Goal: Complete application form: Complete application form

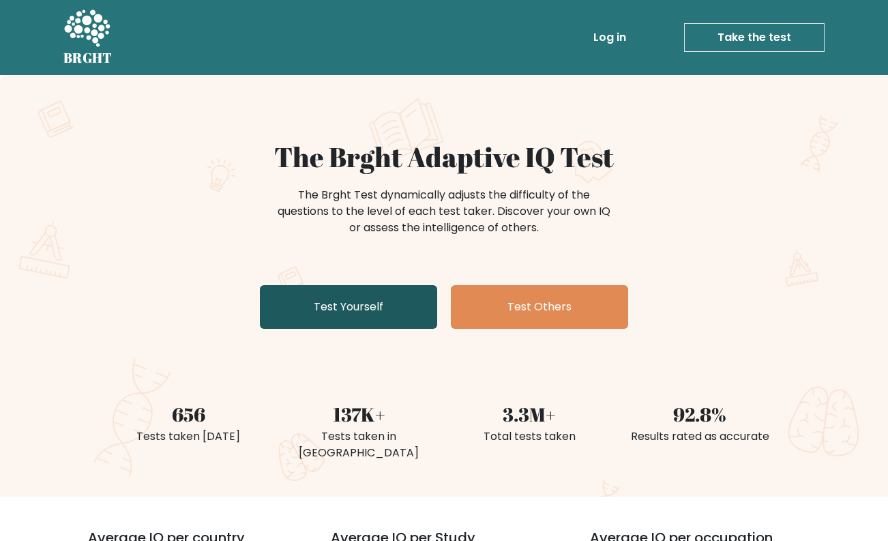
click at [390, 303] on link "Test Yourself" at bounding box center [348, 307] width 177 height 44
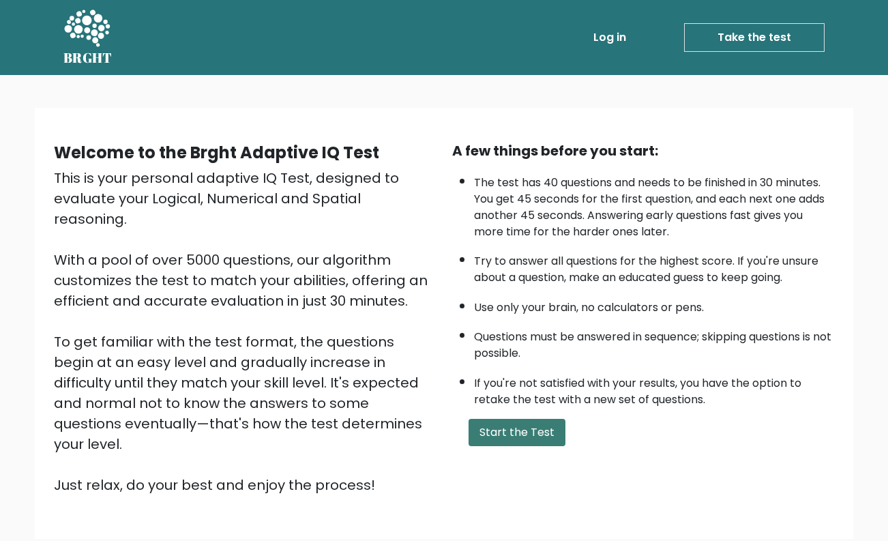
click at [518, 434] on button "Start the Test" at bounding box center [516, 432] width 97 height 27
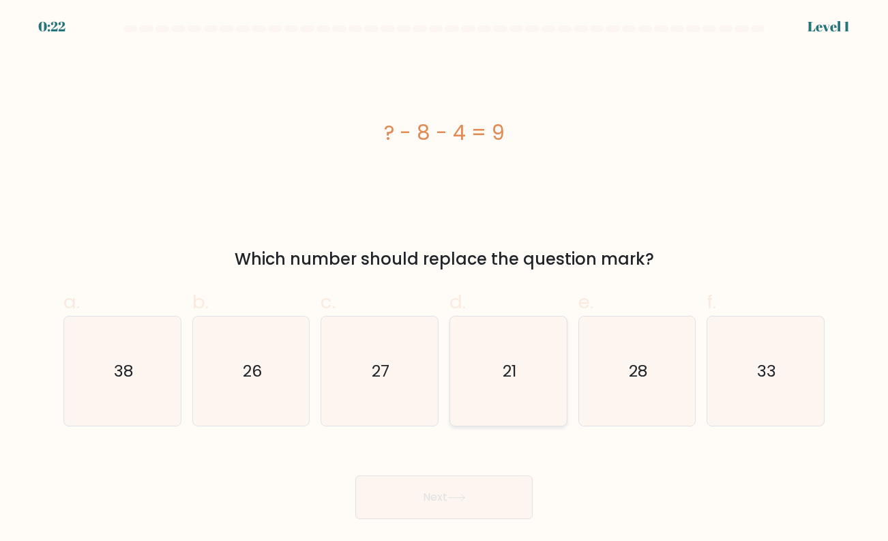
click at [514, 395] on icon "21" at bounding box center [508, 370] width 108 height 108
click at [445, 280] on input "d. 21" at bounding box center [444, 275] width 1 height 9
radio input "true"
click at [483, 481] on button "Next" at bounding box center [443, 497] width 177 height 44
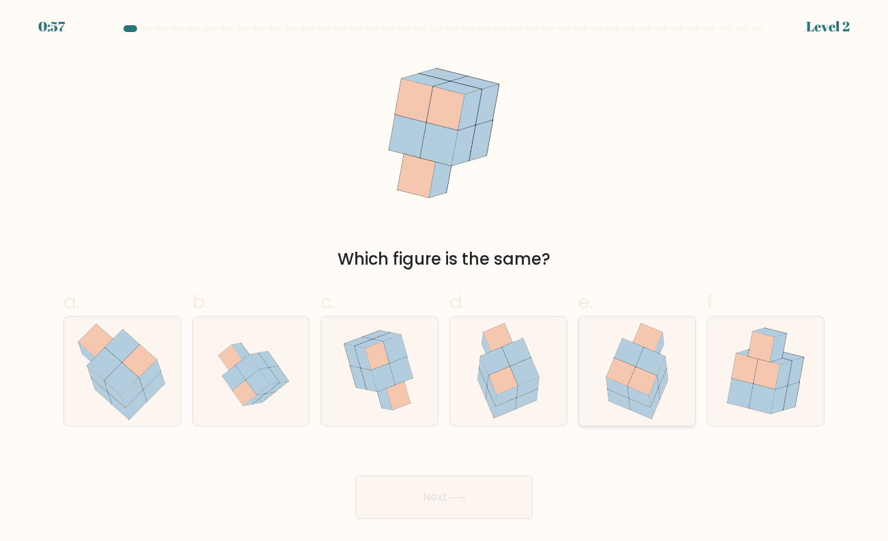
click at [635, 376] on icon at bounding box center [641, 381] width 29 height 28
click at [445, 280] on input "e." at bounding box center [444, 275] width 1 height 9
radio input "true"
click at [476, 500] on button "Next" at bounding box center [443, 497] width 177 height 44
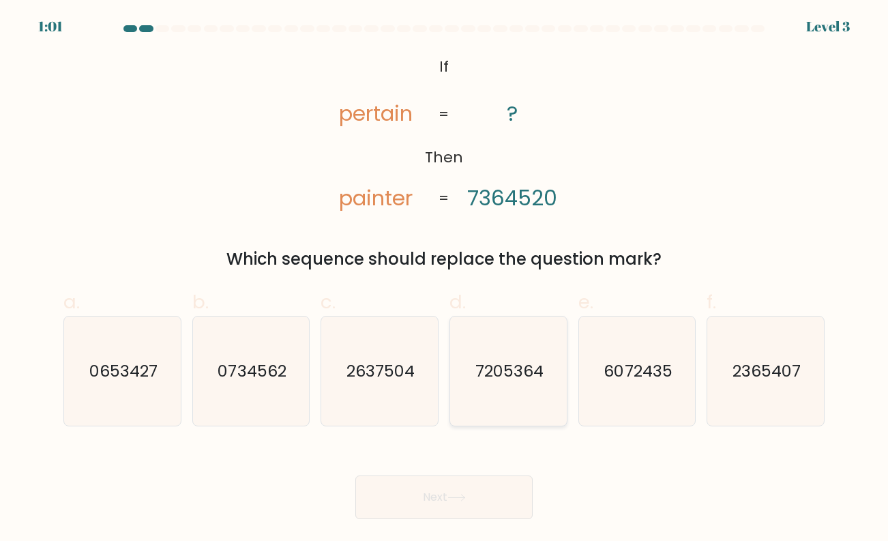
click at [500, 378] on text "7205364" at bounding box center [509, 370] width 68 height 22
click at [445, 280] on input "d. 7205364" at bounding box center [444, 275] width 1 height 9
radio input "true"
click at [436, 490] on button "Next" at bounding box center [443, 497] width 177 height 44
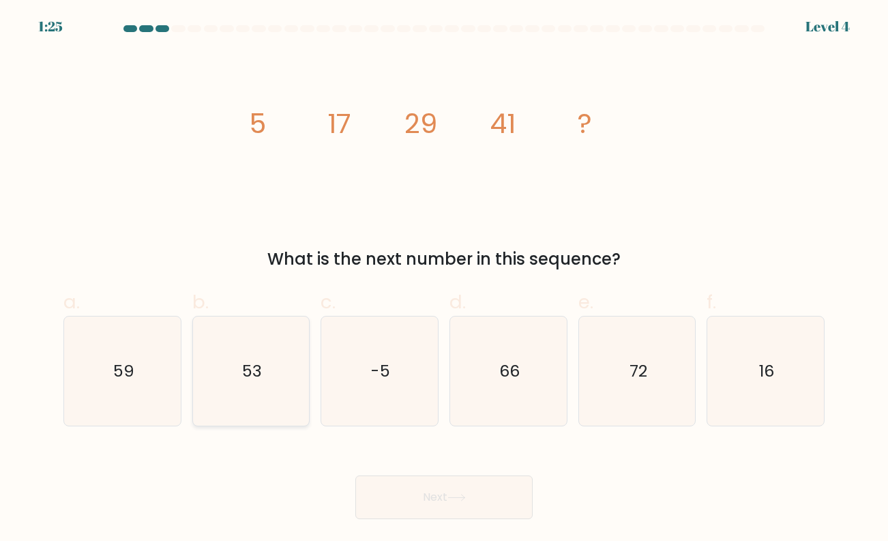
click at [277, 363] on icon "53" at bounding box center [250, 370] width 108 height 108
click at [444, 280] on input "b. 53" at bounding box center [444, 275] width 1 height 9
radio input "true"
click at [397, 491] on button "Next" at bounding box center [443, 497] width 177 height 44
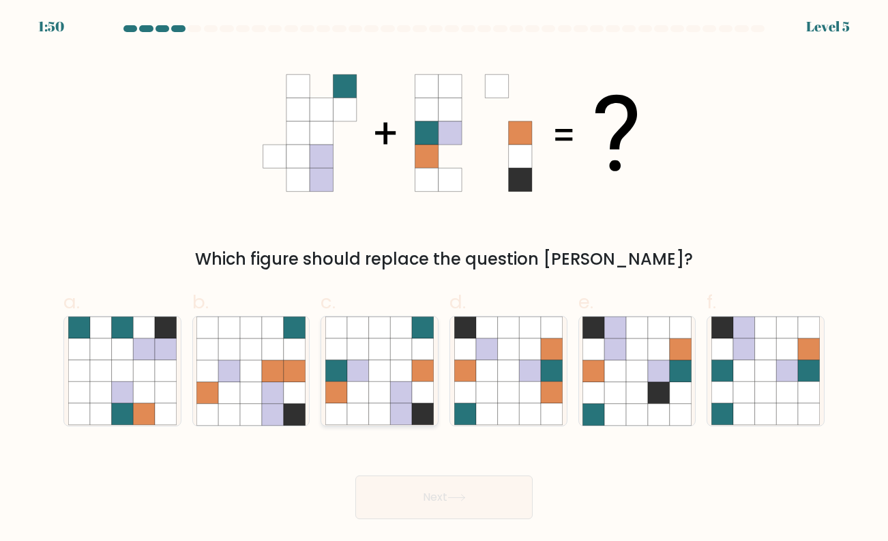
click at [378, 352] on icon at bounding box center [380, 349] width 22 height 22
click at [444, 280] on input "c." at bounding box center [444, 275] width 1 height 9
radio input "true"
click at [407, 492] on button "Next" at bounding box center [443, 497] width 177 height 44
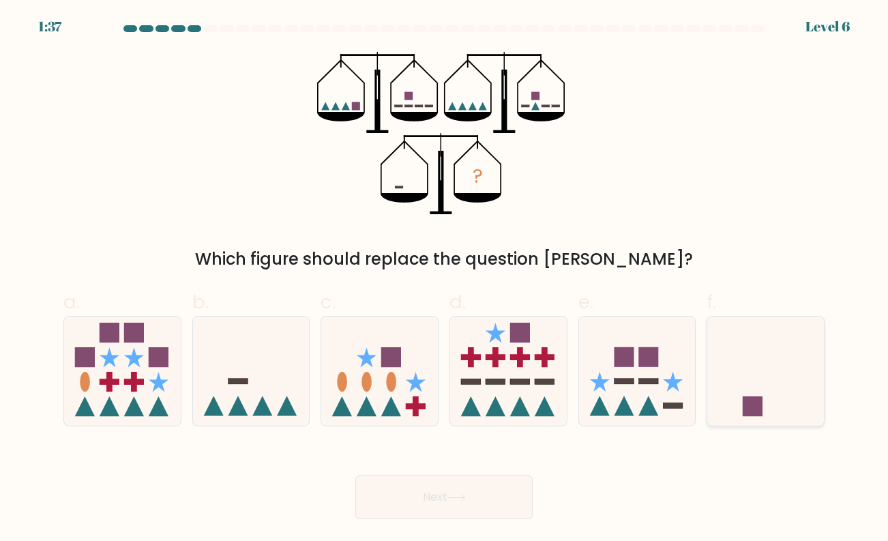
click at [751, 405] on rect at bounding box center [752, 406] width 20 height 20
click at [445, 280] on input "f." at bounding box center [444, 275] width 1 height 9
radio input "true"
click at [431, 492] on button "Next" at bounding box center [443, 497] width 177 height 44
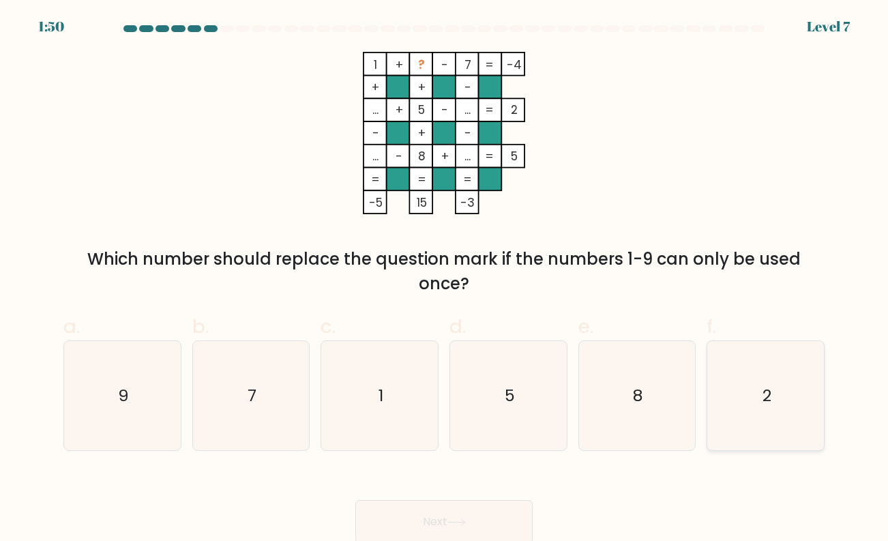
click at [748, 385] on icon "2" at bounding box center [765, 395] width 108 height 108
click at [445, 280] on input "f. 2" at bounding box center [444, 275] width 1 height 9
radio input "true"
click at [490, 513] on button "Next" at bounding box center [443, 522] width 177 height 44
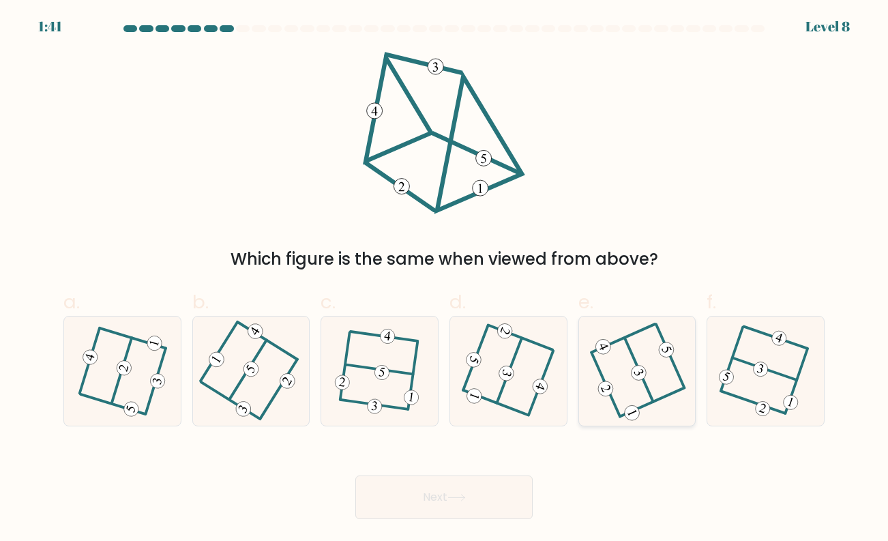
click at [640, 399] on icon at bounding box center [636, 370] width 87 height 87
click at [445, 280] on input "e." at bounding box center [444, 275] width 1 height 9
radio input "true"
click at [464, 509] on button "Next" at bounding box center [443, 497] width 177 height 44
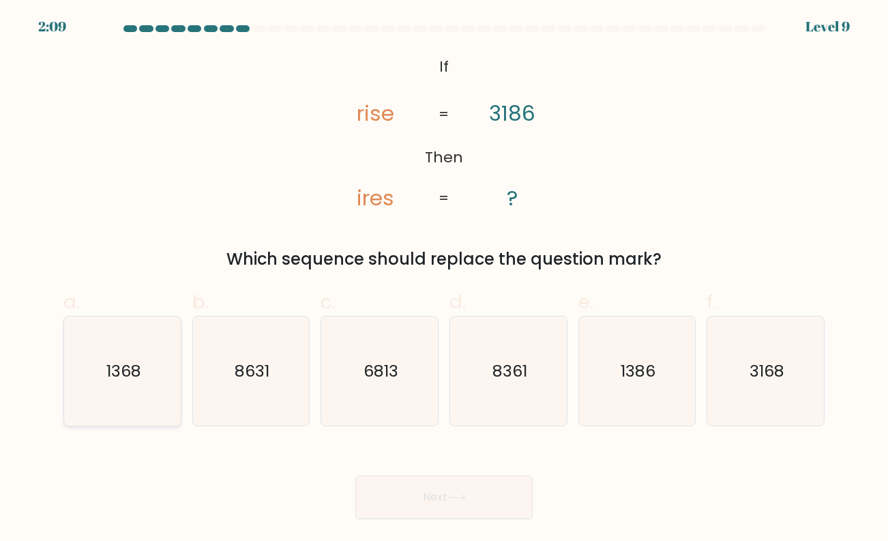
click at [96, 354] on icon "1368" at bounding box center [122, 370] width 108 height 108
click at [444, 280] on input "a. 1368" at bounding box center [444, 275] width 1 height 9
radio input "true"
click at [385, 480] on button "Next" at bounding box center [443, 497] width 177 height 44
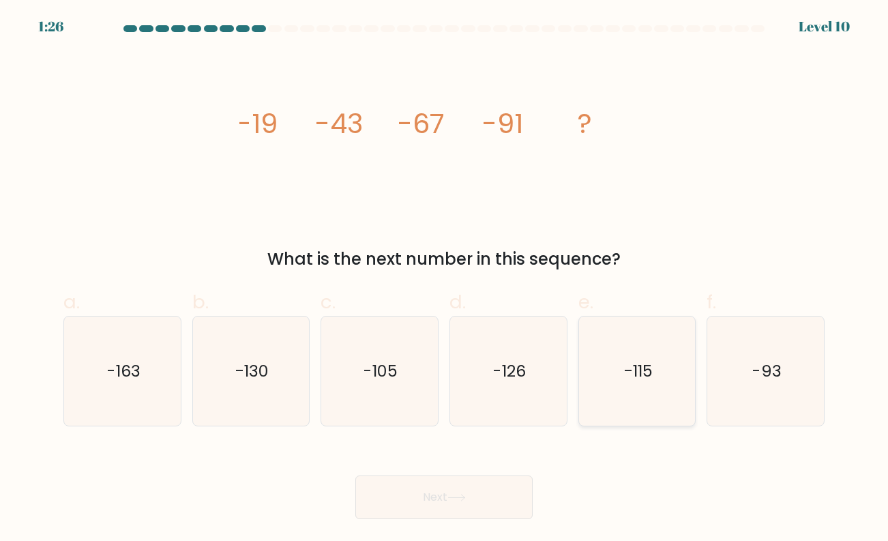
click at [638, 341] on icon "-115" at bounding box center [636, 370] width 108 height 108
click at [445, 280] on input "e. -115" at bounding box center [444, 275] width 1 height 9
radio input "true"
click at [438, 490] on button "Next" at bounding box center [443, 497] width 177 height 44
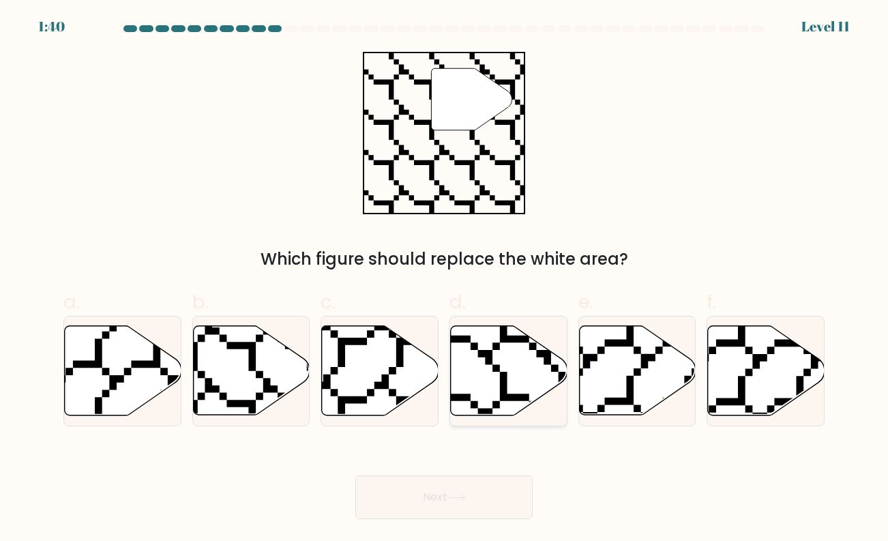
click at [498, 355] on icon at bounding box center [509, 370] width 117 height 89
click at [445, 280] on input "d." at bounding box center [444, 275] width 1 height 9
radio input "true"
click at [465, 492] on button "Next" at bounding box center [443, 497] width 177 height 44
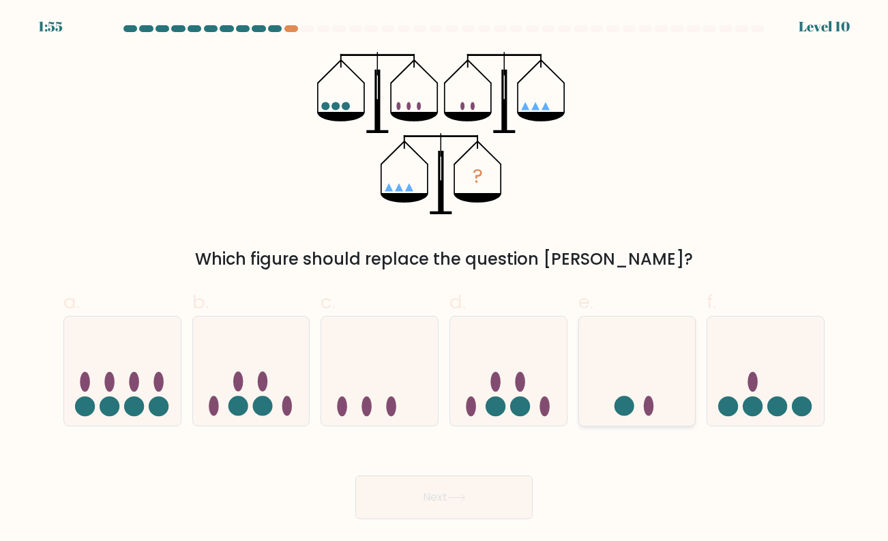
click at [647, 406] on ellipse at bounding box center [649, 406] width 10 height 20
click at [445, 280] on input "e." at bounding box center [444, 275] width 1 height 9
radio input "true"
click at [466, 494] on icon at bounding box center [456, 497] width 18 height 7
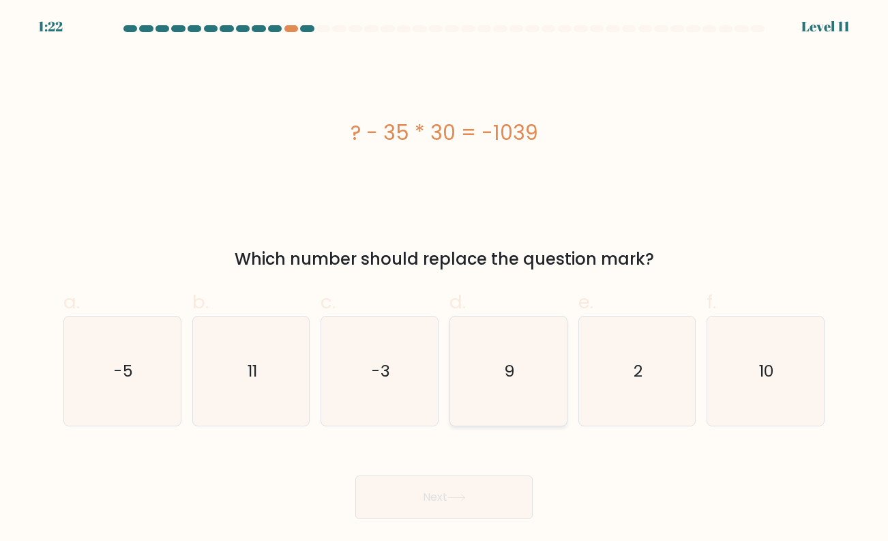
click at [509, 402] on icon "9" at bounding box center [508, 370] width 108 height 108
click at [445, 280] on input "d. 9" at bounding box center [444, 275] width 1 height 9
radio input "true"
click at [470, 489] on button "Next" at bounding box center [443, 497] width 177 height 44
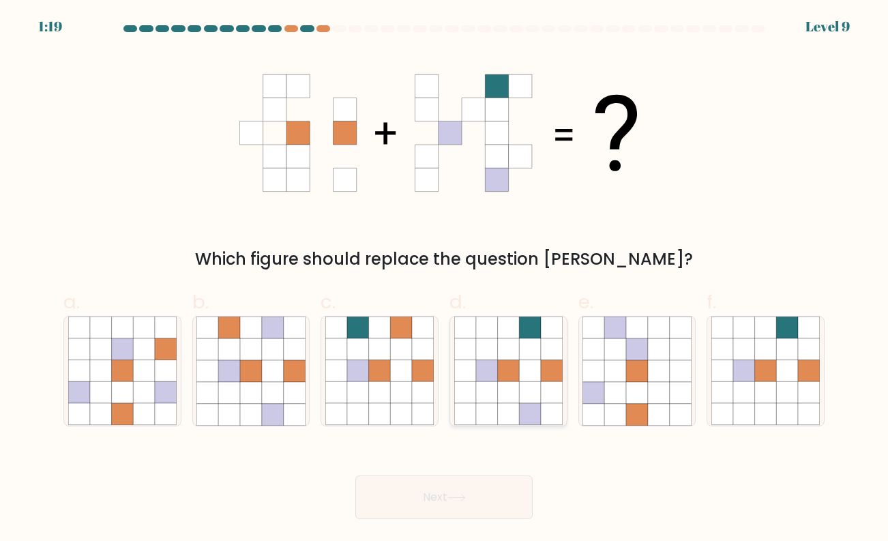
click at [547, 365] on icon at bounding box center [552, 371] width 22 height 22
click at [445, 280] on input "d." at bounding box center [444, 275] width 1 height 9
radio input "true"
click at [466, 494] on icon at bounding box center [456, 497] width 18 height 7
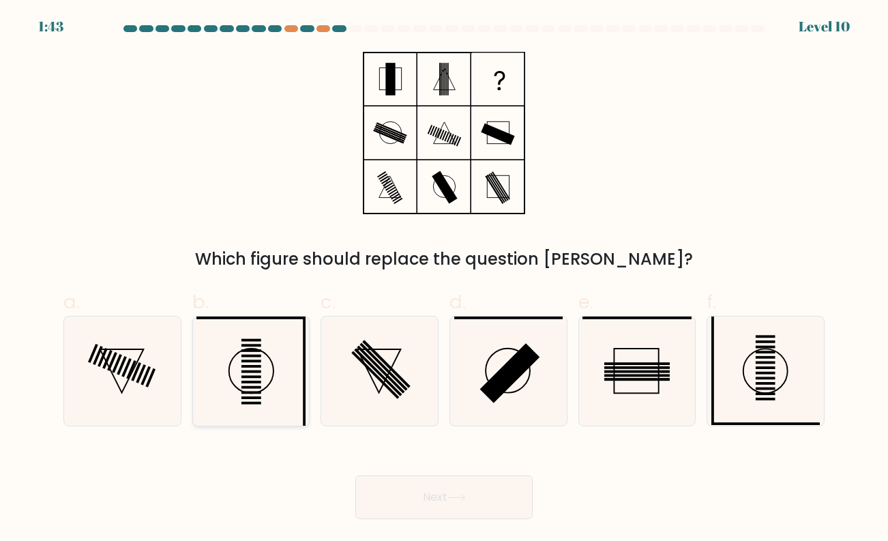
click at [265, 357] on icon at bounding box center [250, 370] width 108 height 108
click at [444, 280] on input "b." at bounding box center [444, 275] width 1 height 9
radio input "true"
click at [430, 472] on div "Next" at bounding box center [443, 480] width 777 height 76
click at [430, 500] on button "Next" at bounding box center [443, 497] width 177 height 44
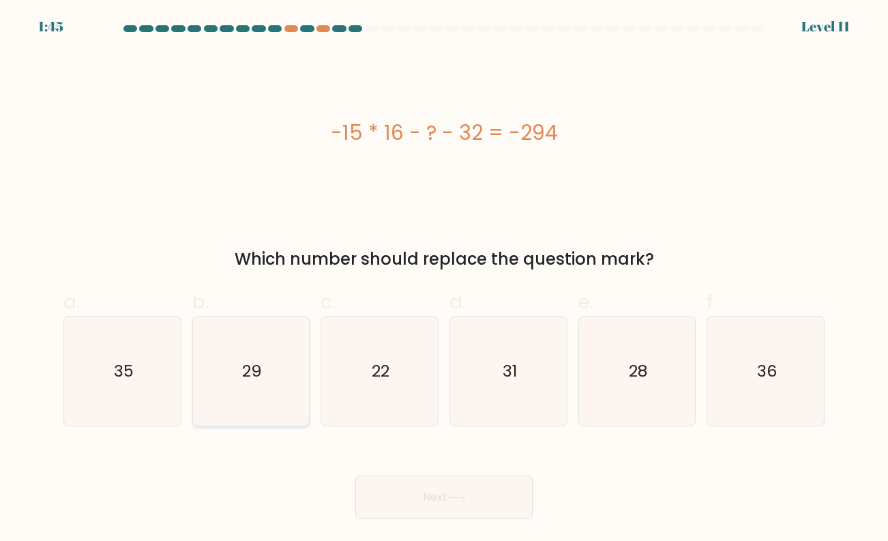
click at [265, 385] on icon "29" at bounding box center [250, 370] width 108 height 108
click at [444, 280] on input "b. 29" at bounding box center [444, 275] width 1 height 9
radio input "true"
click at [431, 501] on button "Next" at bounding box center [443, 497] width 177 height 44
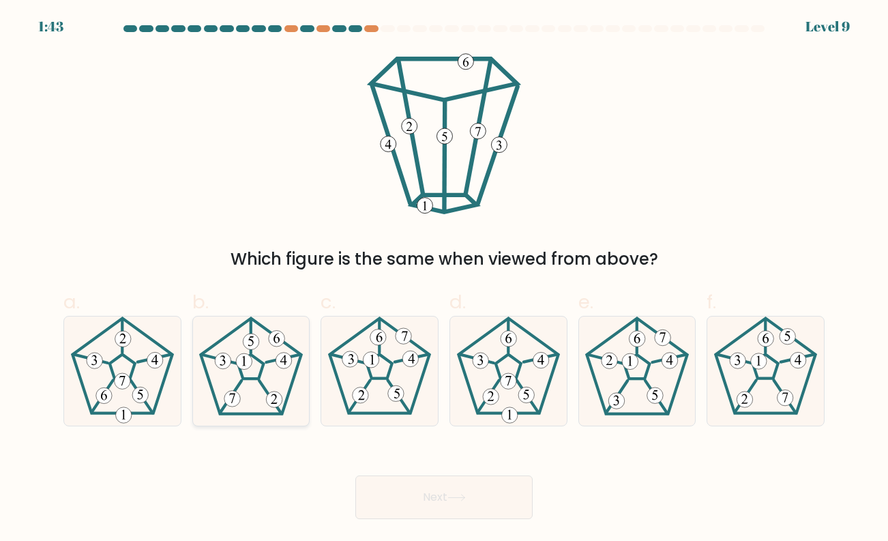
click at [267, 370] on icon at bounding box center [250, 370] width 108 height 108
click at [444, 280] on input "b." at bounding box center [444, 275] width 1 height 9
radio input "true"
click at [407, 489] on button "Next" at bounding box center [443, 497] width 177 height 44
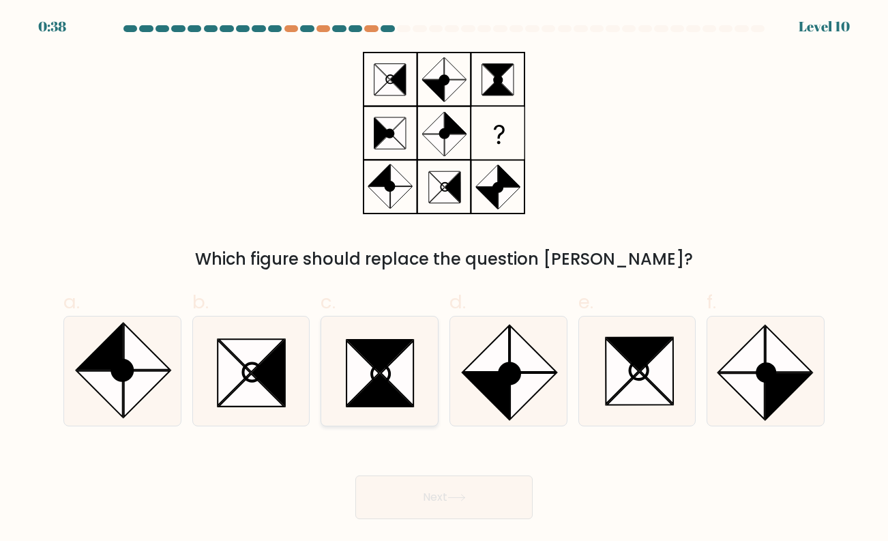
click at [383, 365] on icon at bounding box center [381, 374] width 18 height 18
click at [444, 280] on input "c." at bounding box center [444, 275] width 1 height 9
radio input "true"
click at [422, 486] on button "Next" at bounding box center [443, 497] width 177 height 44
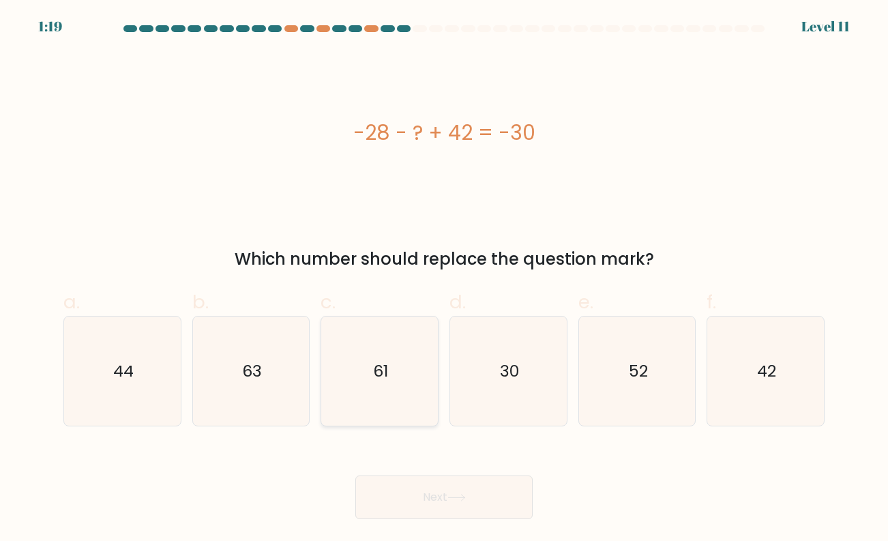
click at [391, 385] on icon "61" at bounding box center [379, 370] width 108 height 108
click at [444, 280] on input "c. 61" at bounding box center [444, 275] width 1 height 9
radio input "true"
click at [401, 491] on button "Next" at bounding box center [443, 497] width 177 height 44
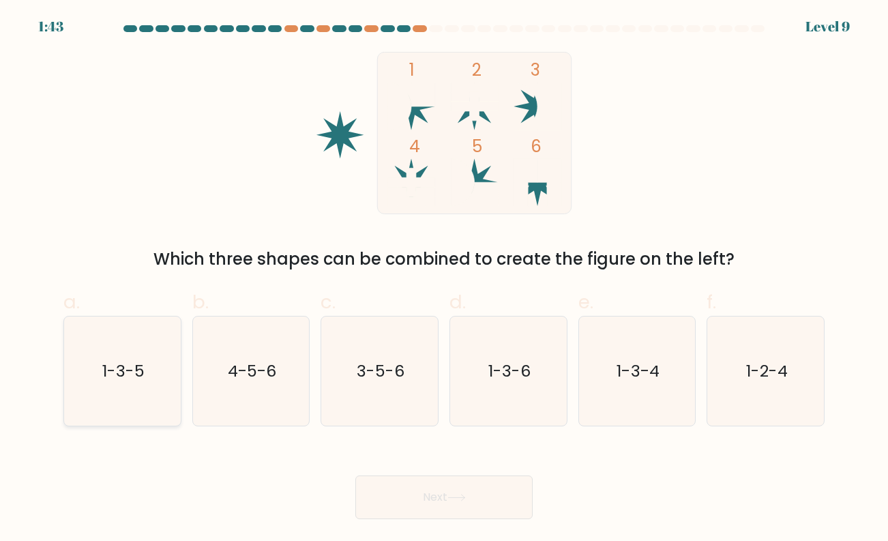
click at [127, 346] on icon "1-3-5" at bounding box center [122, 370] width 108 height 108
click at [444, 280] on input "a. 1-3-5" at bounding box center [444, 275] width 1 height 9
radio input "true"
click at [438, 476] on button "Next" at bounding box center [443, 497] width 177 height 44
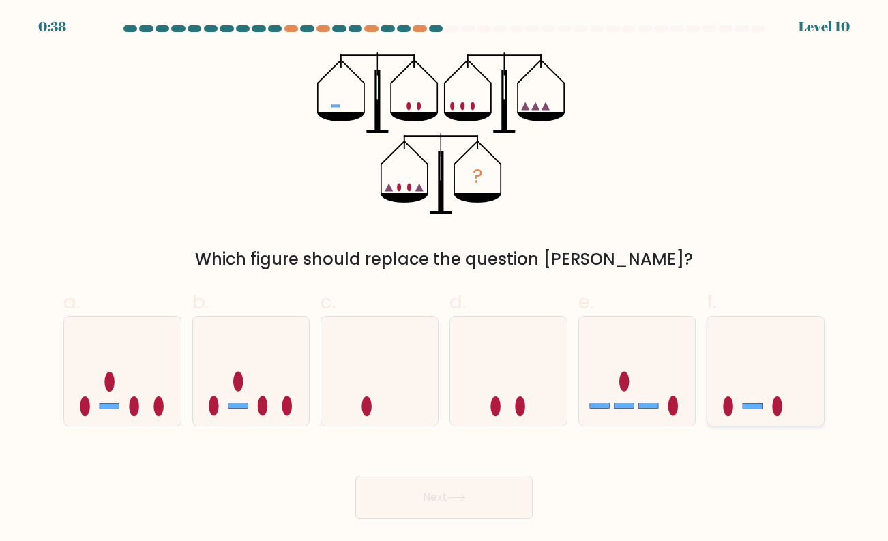
click at [748, 392] on icon at bounding box center [765, 370] width 117 height 96
click at [445, 280] on input "f." at bounding box center [444, 275] width 1 height 9
radio input "true"
click at [501, 486] on button "Next" at bounding box center [443, 497] width 177 height 44
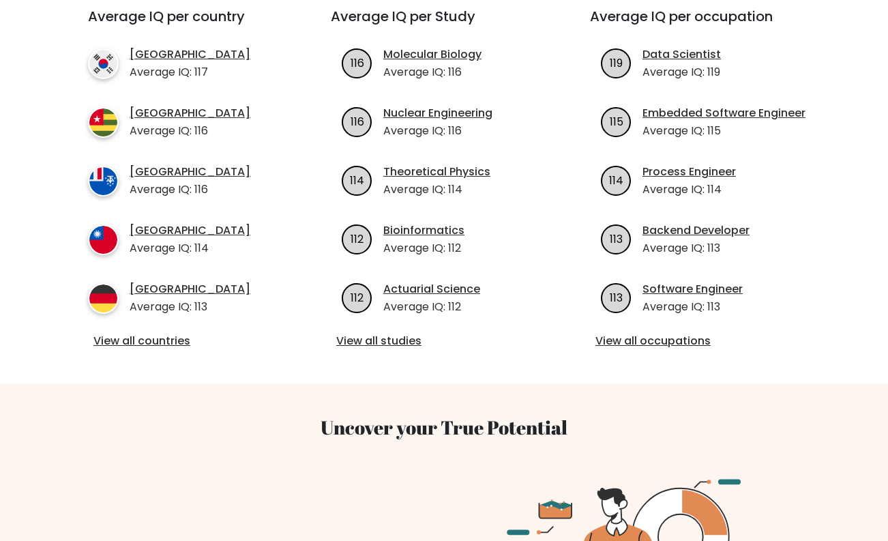
scroll to position [365, 0]
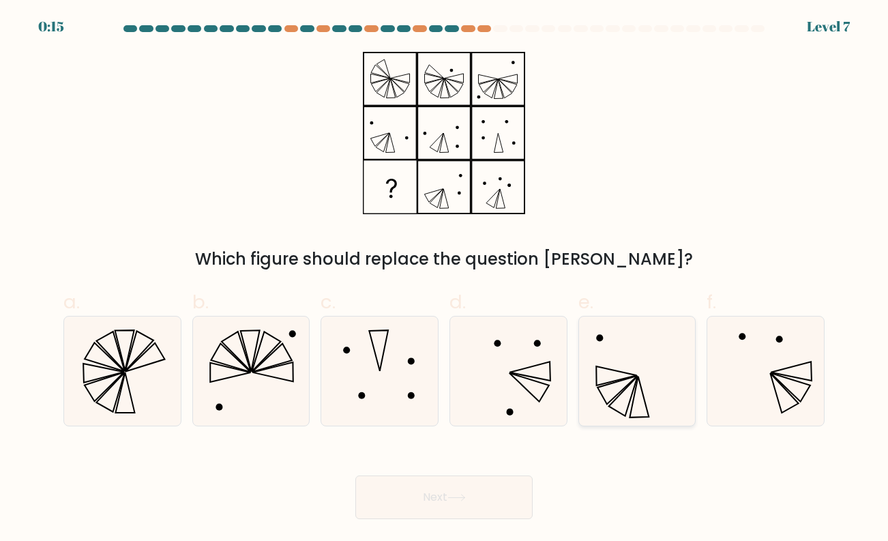
click at [606, 364] on icon at bounding box center [636, 370] width 108 height 108
click at [445, 280] on input "e." at bounding box center [444, 275] width 1 height 9
radio input "true"
click at [474, 494] on button "Next" at bounding box center [443, 497] width 177 height 44
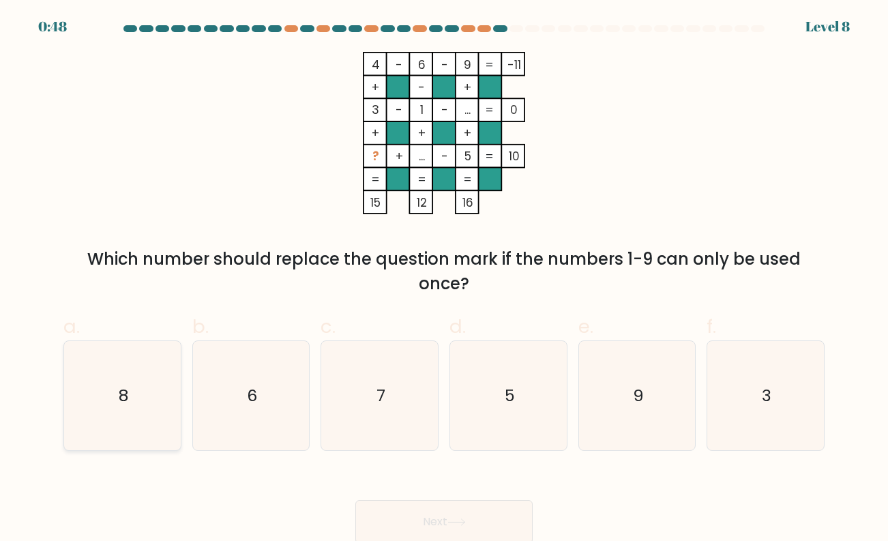
click at [84, 413] on icon "8" at bounding box center [122, 395] width 108 height 108
click at [444, 280] on input "a. 8" at bounding box center [444, 275] width 1 height 9
radio input "true"
click at [425, 515] on button "Next" at bounding box center [443, 522] width 177 height 44
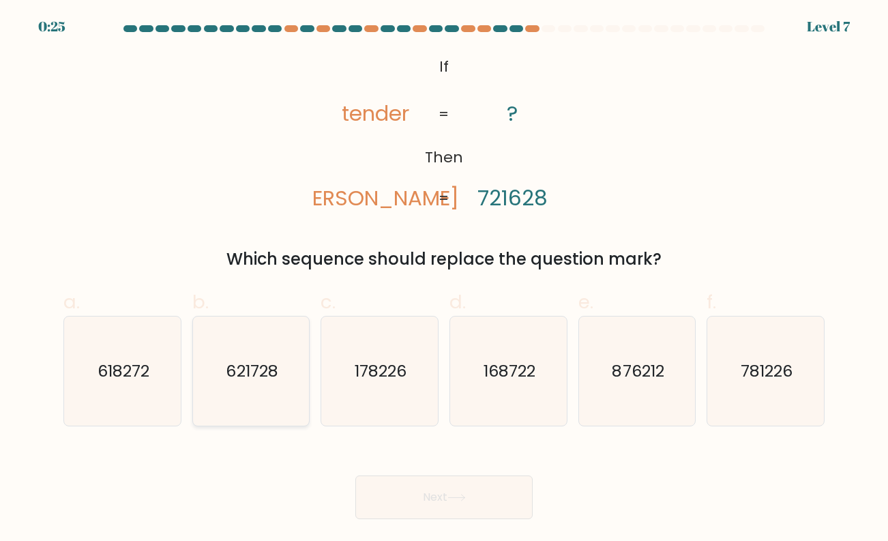
click at [235, 382] on icon "621728" at bounding box center [250, 370] width 108 height 108
click at [444, 280] on input "b. 621728" at bounding box center [444, 275] width 1 height 9
radio input "true"
click at [445, 494] on button "Next" at bounding box center [443, 497] width 177 height 44
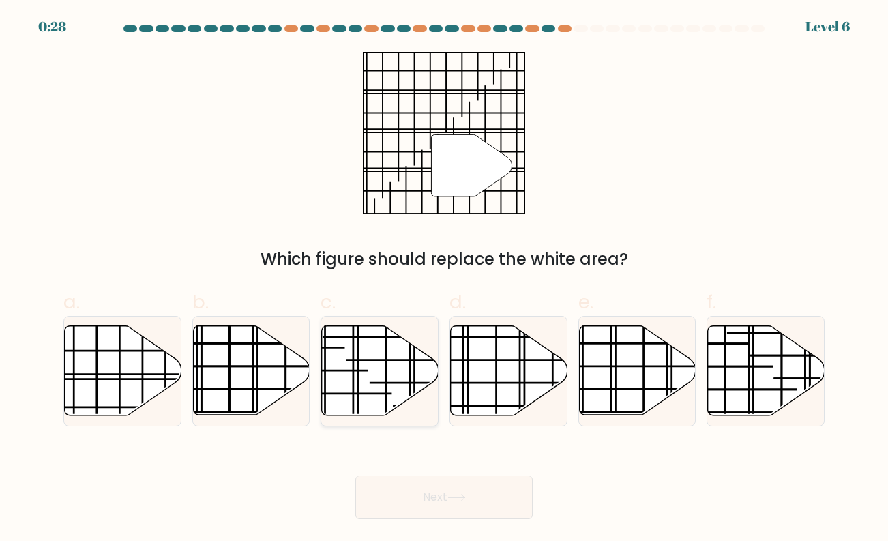
click at [394, 391] on icon at bounding box center [380, 370] width 117 height 89
click at [444, 280] on input "c." at bounding box center [444, 275] width 1 height 9
radio input "true"
click at [406, 505] on button "Next" at bounding box center [443, 497] width 177 height 44
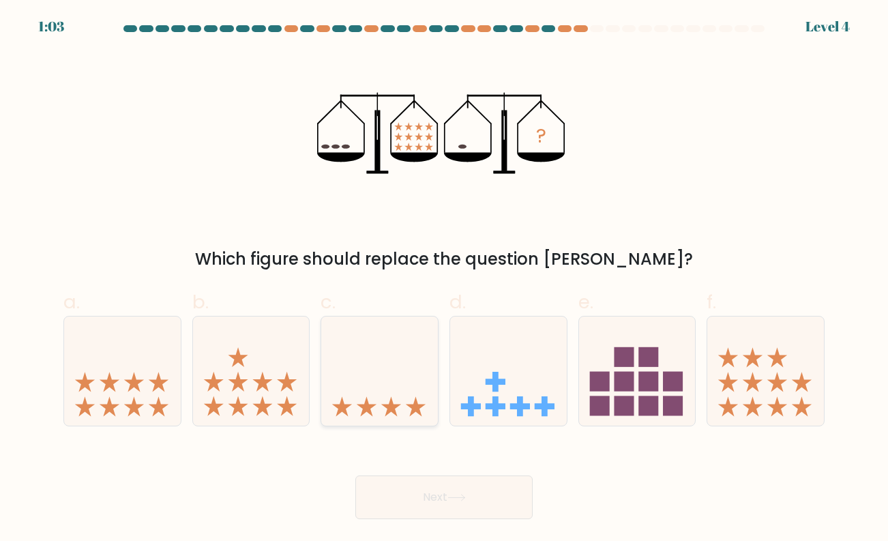
click at [403, 350] on icon at bounding box center [379, 370] width 117 height 96
click at [444, 280] on input "c." at bounding box center [444, 275] width 1 height 9
radio input "true"
click at [414, 489] on button "Next" at bounding box center [443, 497] width 177 height 44
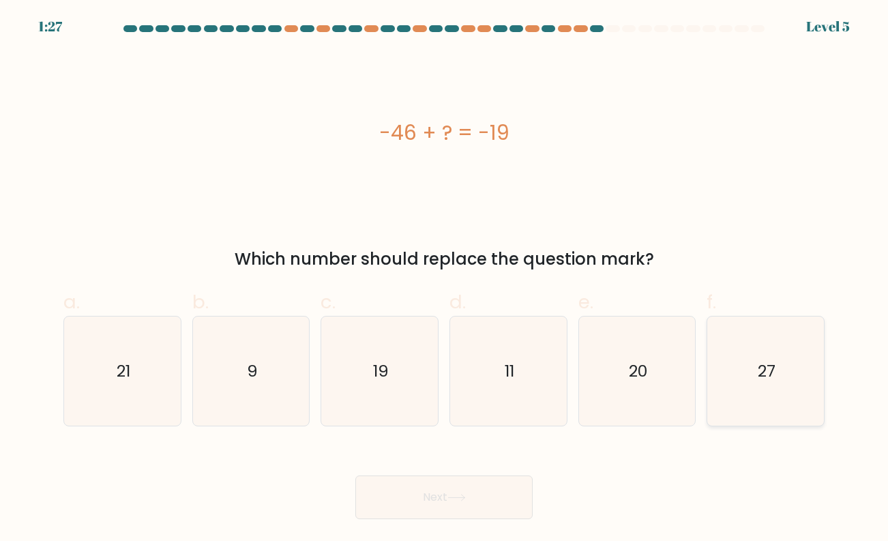
click at [782, 380] on icon "27" at bounding box center [765, 370] width 108 height 108
click at [445, 280] on input "f. 27" at bounding box center [444, 275] width 1 height 9
radio input "true"
click at [469, 506] on button "Next" at bounding box center [443, 497] width 177 height 44
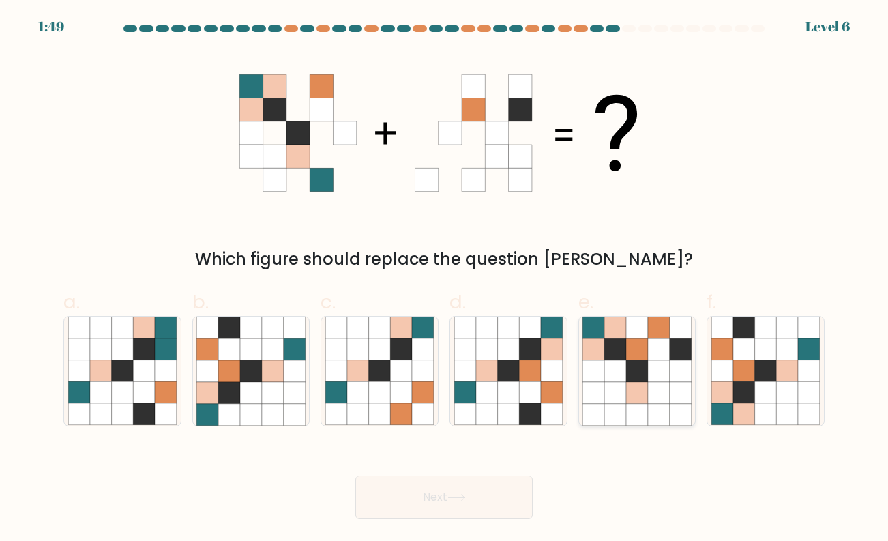
click at [670, 345] on icon at bounding box center [681, 349] width 22 height 22
click at [445, 280] on input "e." at bounding box center [444, 275] width 1 height 9
radio input "true"
click at [423, 494] on button "Next" at bounding box center [443, 497] width 177 height 44
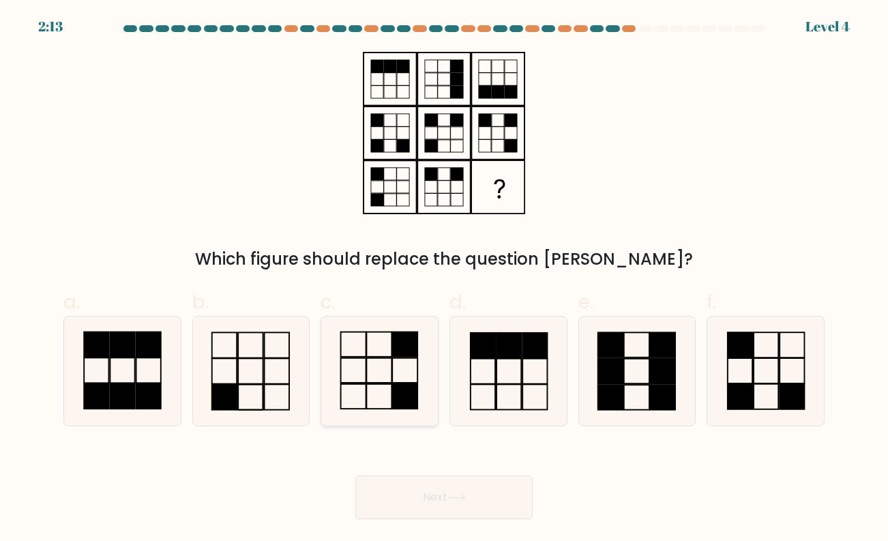
click at [395, 352] on rect at bounding box center [404, 344] width 25 height 25
click at [444, 280] on input "c." at bounding box center [444, 275] width 1 height 9
radio input "true"
click at [390, 496] on button "Next" at bounding box center [443, 497] width 177 height 44
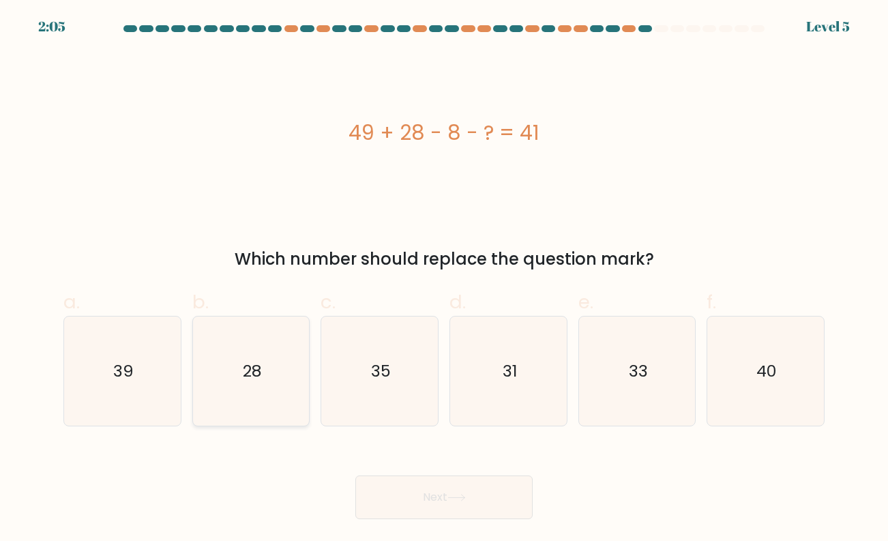
click at [274, 369] on icon "28" at bounding box center [250, 370] width 108 height 108
click at [444, 280] on input "b. 28" at bounding box center [444, 275] width 1 height 9
radio input "true"
click at [385, 487] on button "Next" at bounding box center [443, 497] width 177 height 44
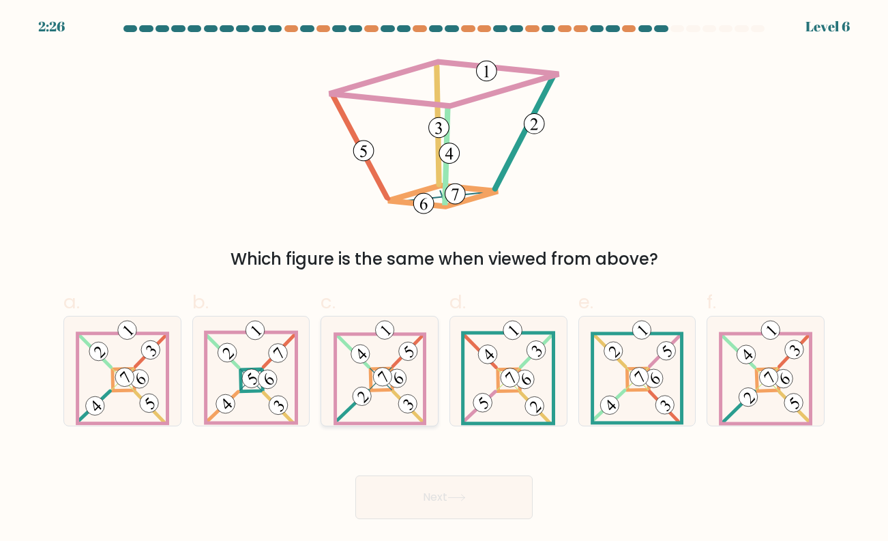
click at [379, 362] on icon at bounding box center [379, 370] width 93 height 108
click at [444, 280] on input "c." at bounding box center [444, 275] width 1 height 9
radio input "true"
click at [419, 492] on button "Next" at bounding box center [443, 497] width 177 height 44
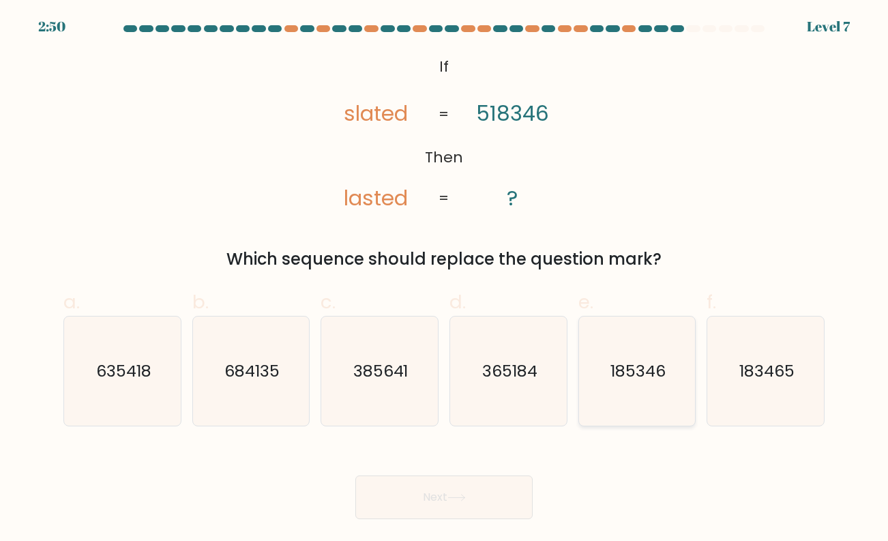
click at [634, 374] on text "185346" at bounding box center [637, 370] width 55 height 22
click at [445, 280] on input "e. 185346" at bounding box center [444, 275] width 1 height 9
radio input "true"
click at [498, 492] on button "Next" at bounding box center [443, 497] width 177 height 44
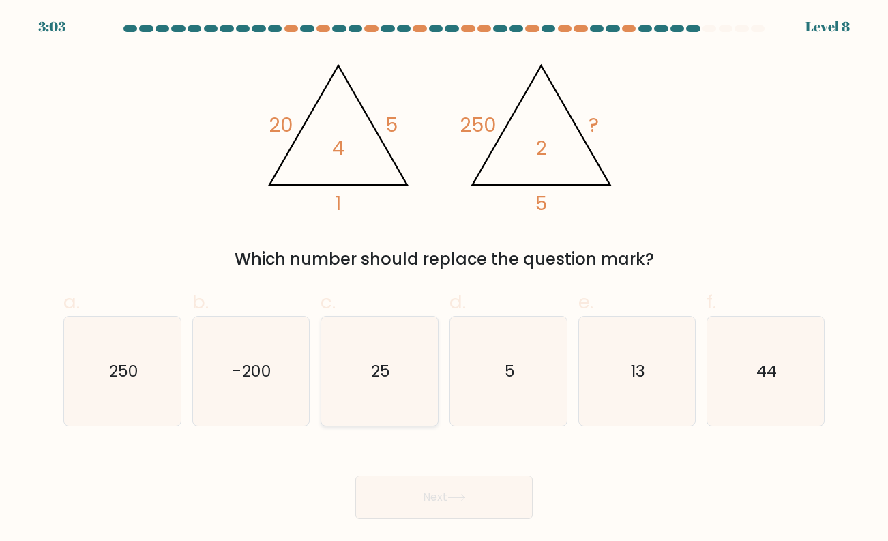
click at [380, 372] on text "25" at bounding box center [380, 370] width 19 height 22
click at [444, 280] on input "c. 25" at bounding box center [444, 275] width 1 height 9
radio input "true"
click at [419, 502] on button "Next" at bounding box center [443, 497] width 177 height 44
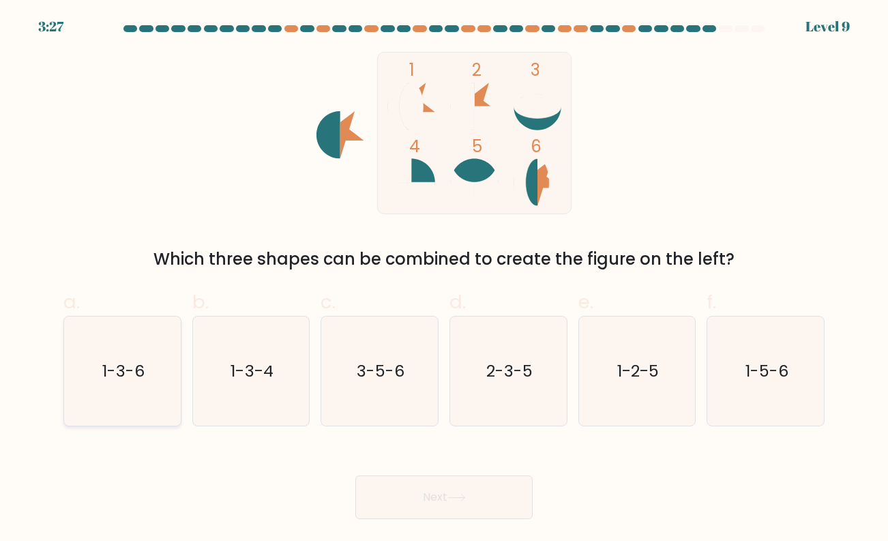
click at [118, 385] on icon "1-3-6" at bounding box center [122, 370] width 108 height 108
click at [444, 280] on input "a. 1-3-6" at bounding box center [444, 275] width 1 height 9
radio input "true"
click at [424, 496] on button "Next" at bounding box center [443, 497] width 177 height 44
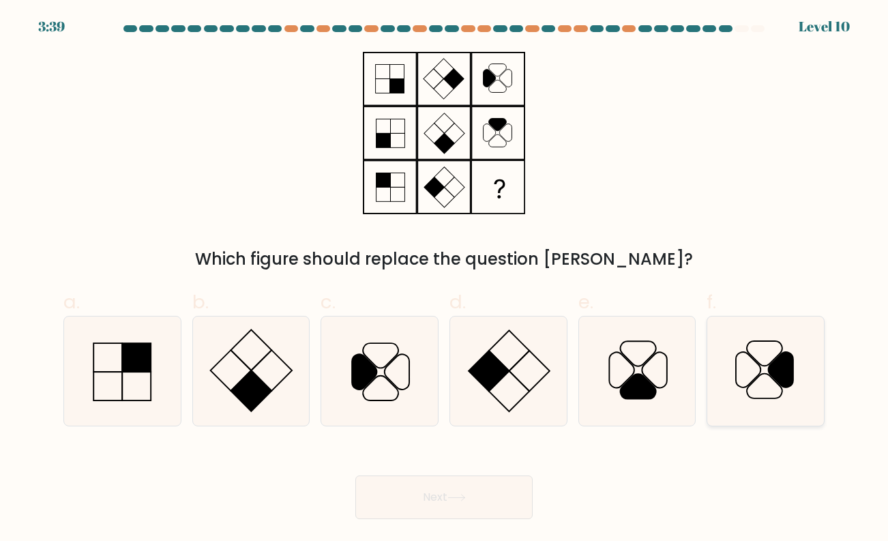
click at [750, 364] on icon at bounding box center [765, 370] width 108 height 108
click at [445, 280] on input "f." at bounding box center [444, 275] width 1 height 9
radio input "true"
click at [462, 491] on button "Next" at bounding box center [443, 497] width 177 height 44
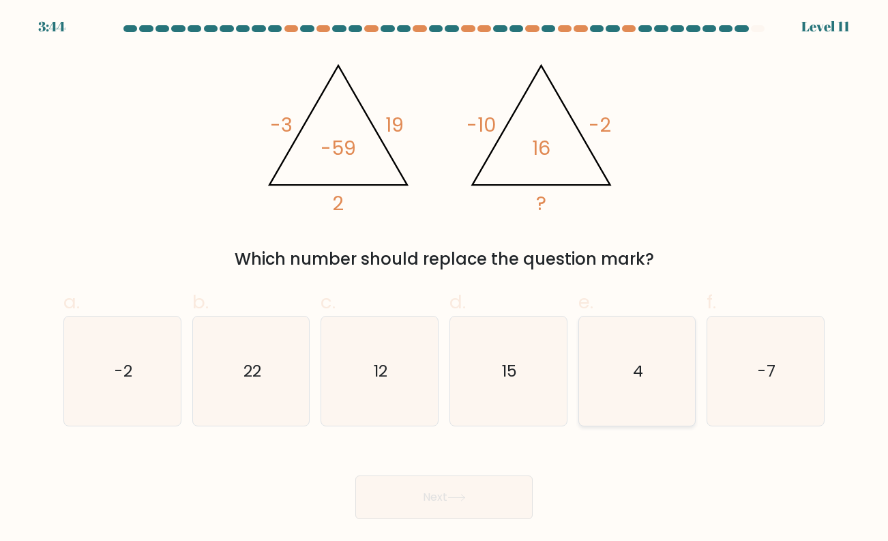
click at [625, 372] on icon "4" at bounding box center [636, 370] width 108 height 108
click at [445, 280] on input "e. 4" at bounding box center [444, 275] width 1 height 9
radio input "true"
click at [470, 487] on button "Next" at bounding box center [443, 497] width 177 height 44
